Goal: Navigation & Orientation: Find specific page/section

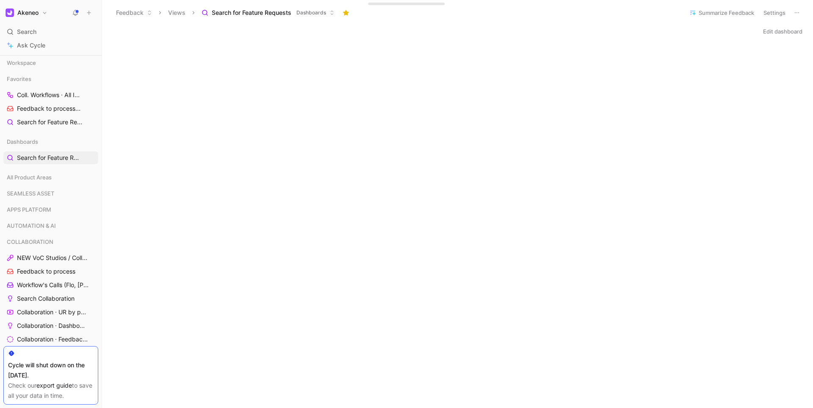
scroll to position [2, 0]
click at [46, 281] on span "Workflow's Calls (Flo, [PERSON_NAME], [PERSON_NAME])" at bounding box center [51, 283] width 69 height 8
